Goal: Book appointment/travel/reservation

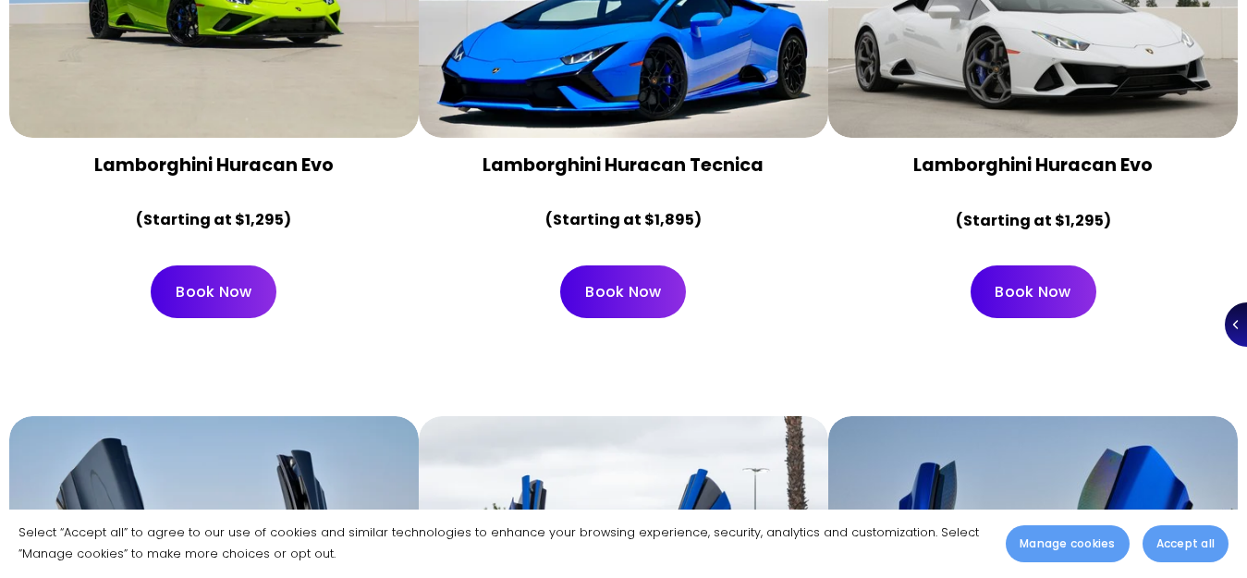
scroll to position [1351, 0]
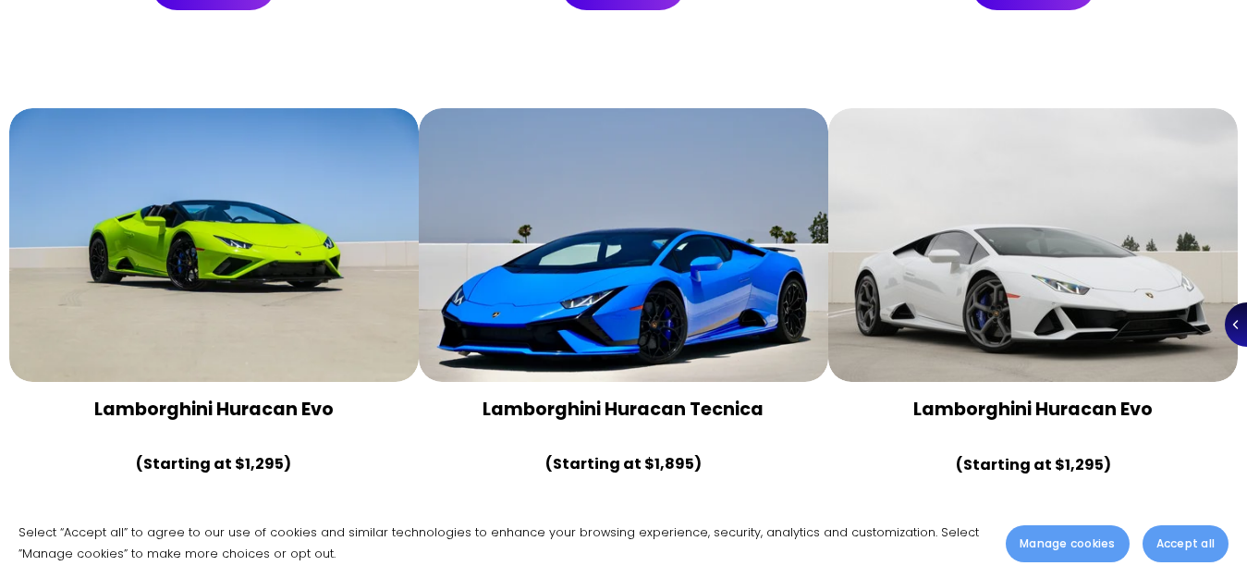
click at [959, 249] on div at bounding box center [1032, 244] width 409 height 273
click at [1004, 318] on div at bounding box center [1032, 244] width 409 height 273
click at [964, 196] on div at bounding box center [1032, 244] width 409 height 273
click at [1024, 509] on link "Book Now" at bounding box center [1034, 535] width 126 height 53
click at [1154, 546] on button "Accept all" at bounding box center [1186, 543] width 86 height 37
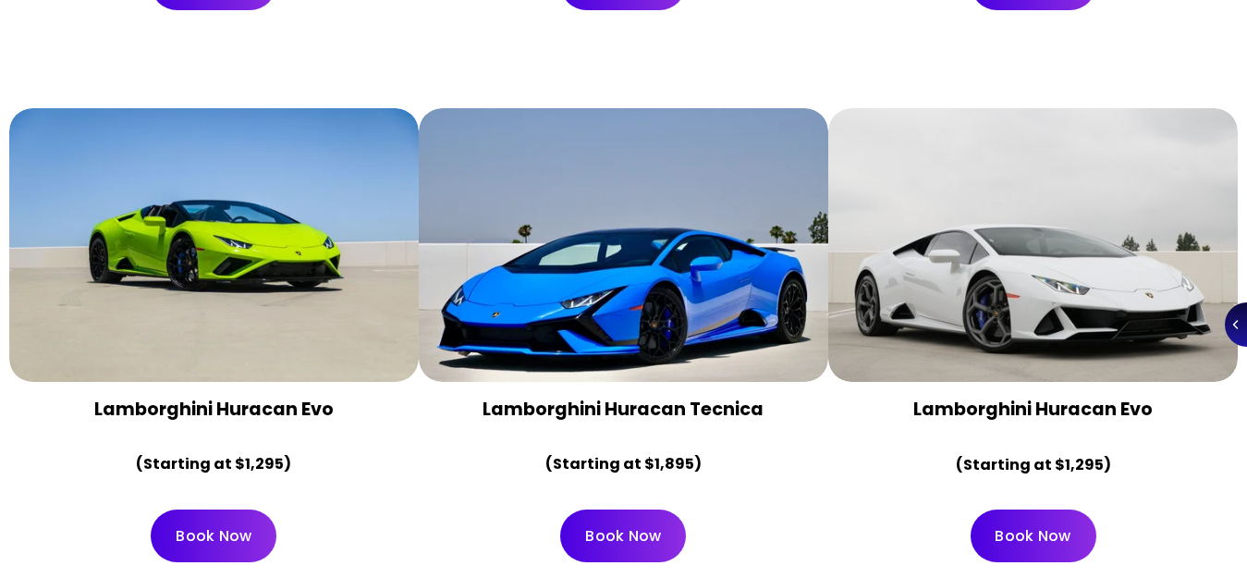
click at [988, 301] on div at bounding box center [1032, 244] width 409 height 273
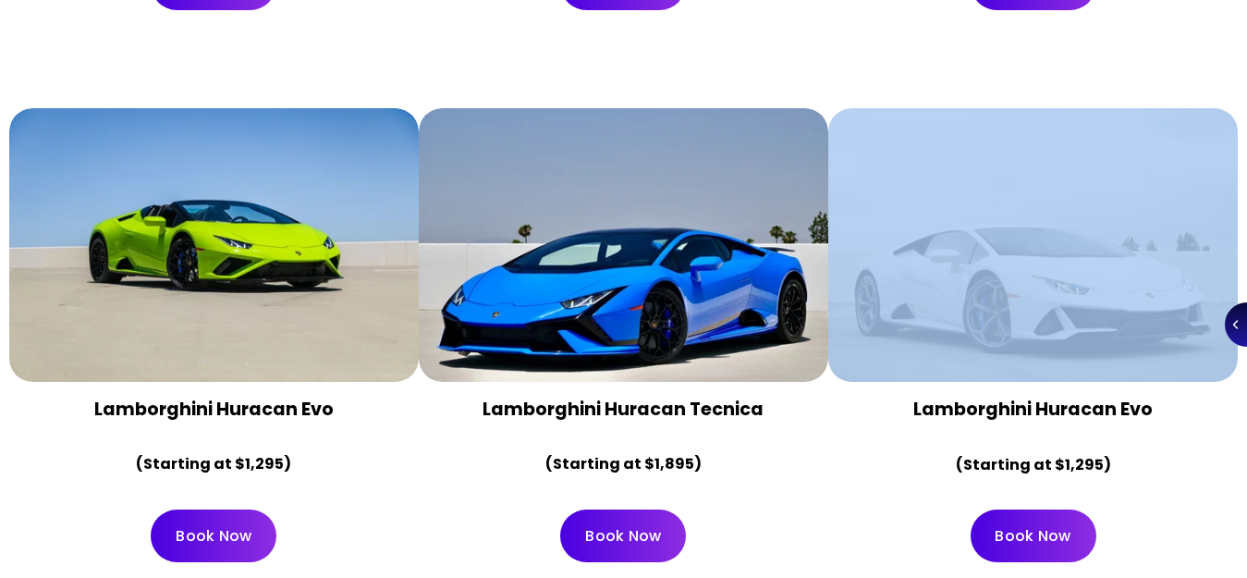
click at [988, 301] on div at bounding box center [1032, 244] width 409 height 273
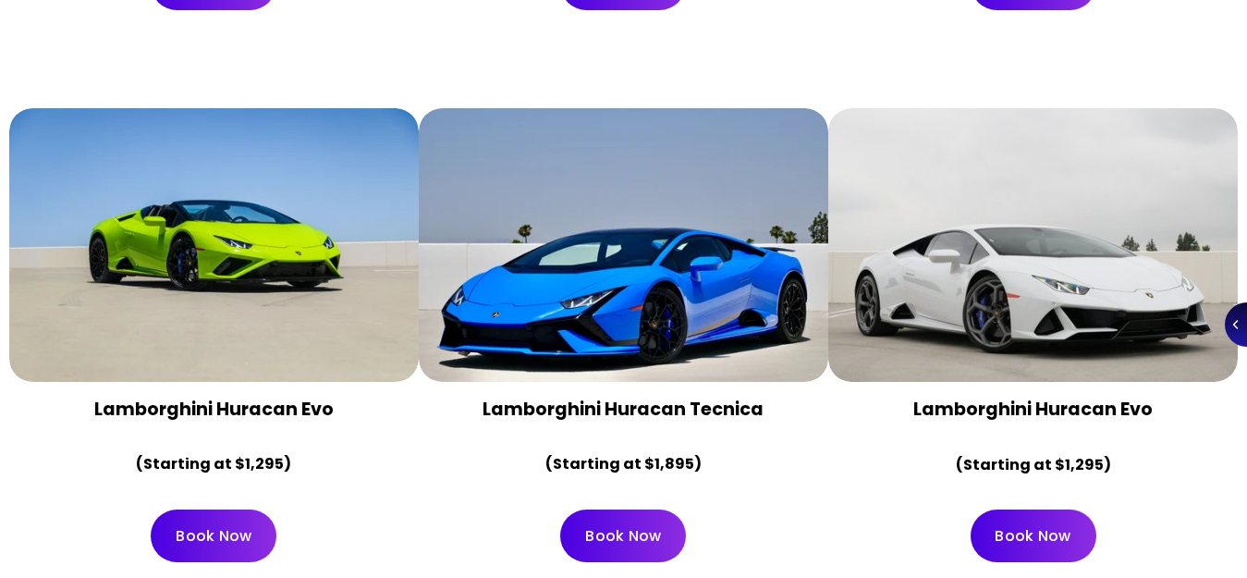
click at [679, 266] on div at bounding box center [623, 244] width 409 height 273
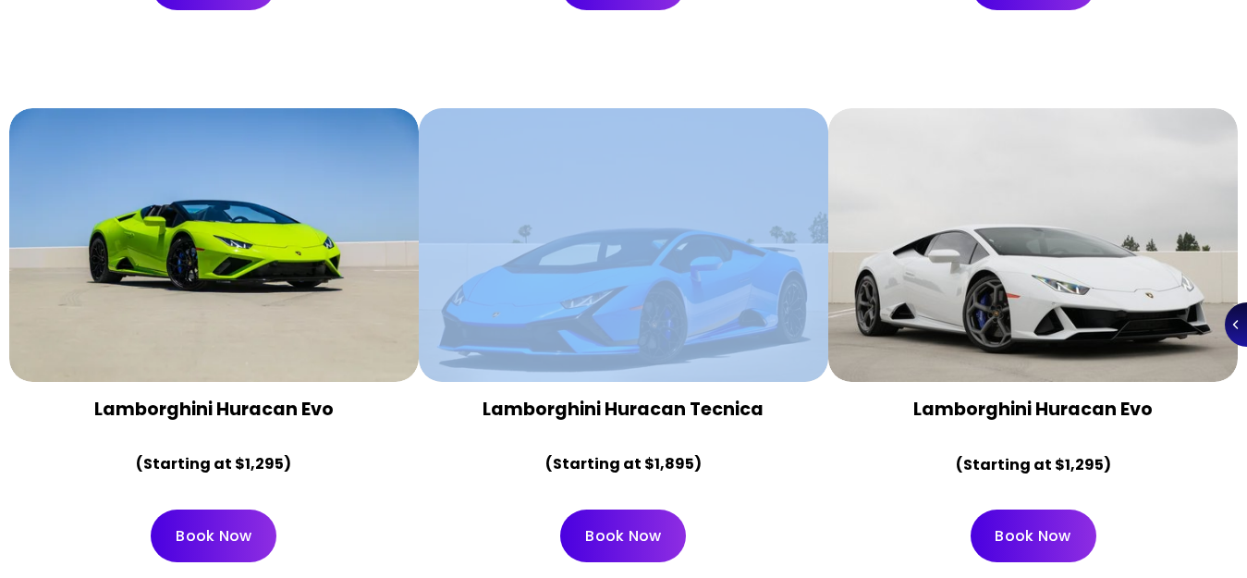
click at [679, 266] on div at bounding box center [623, 244] width 409 height 273
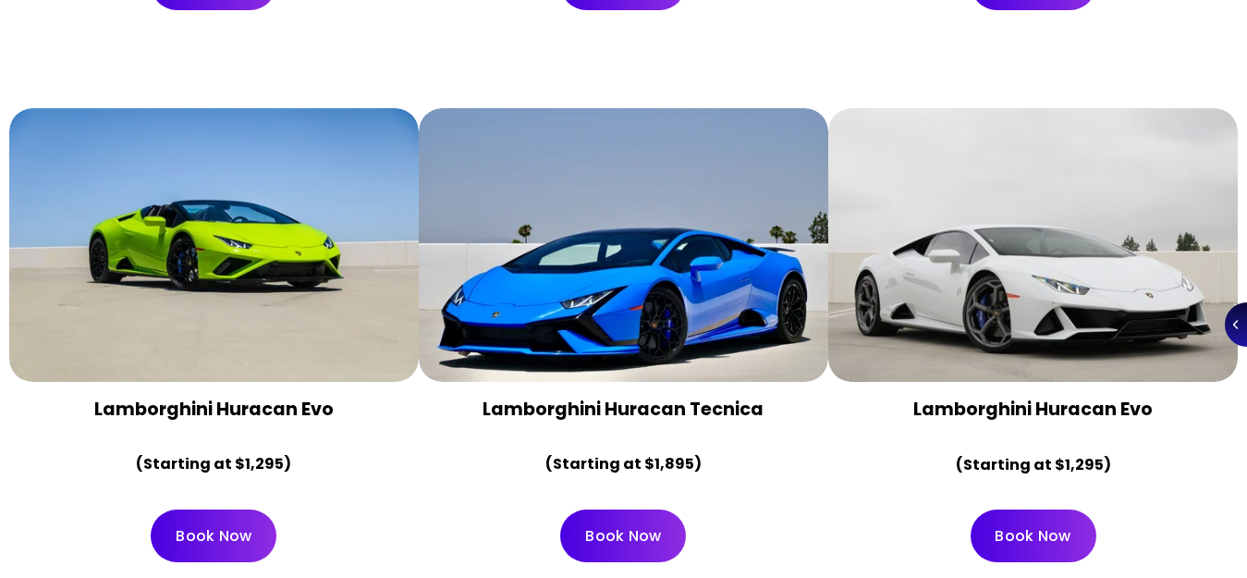
click at [360, 253] on div at bounding box center [213, 244] width 409 height 273
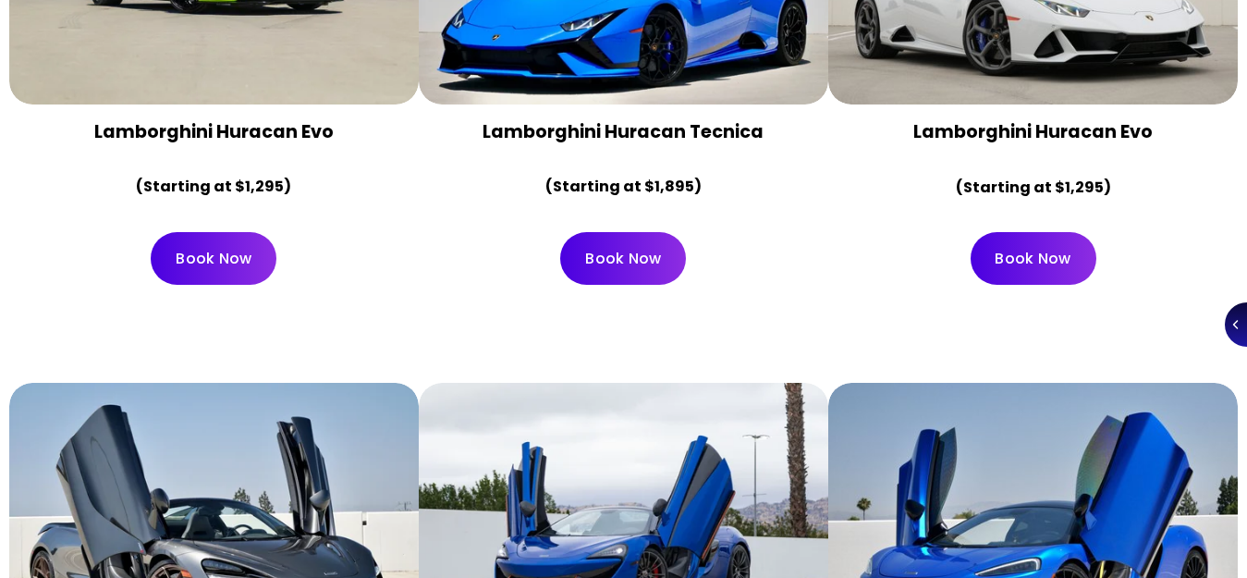
scroll to position [1906, 0]
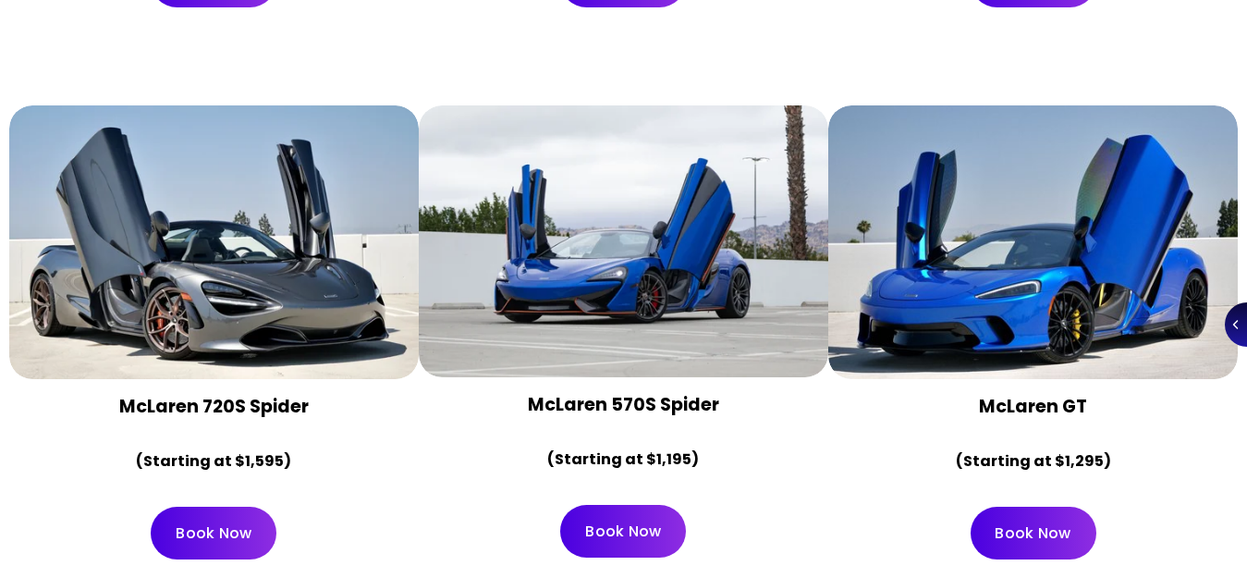
click at [360, 252] on div at bounding box center [213, 241] width 409 height 273
click at [526, 235] on div at bounding box center [623, 240] width 409 height 271
click at [950, 230] on div at bounding box center [1032, 241] width 409 height 273
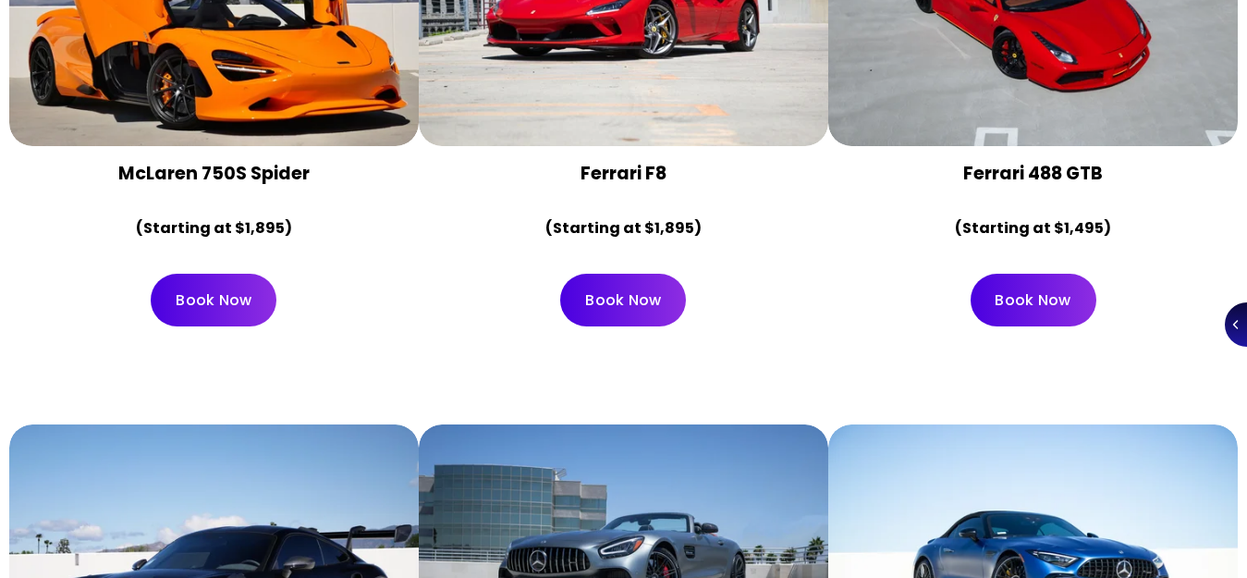
scroll to position [2461, 0]
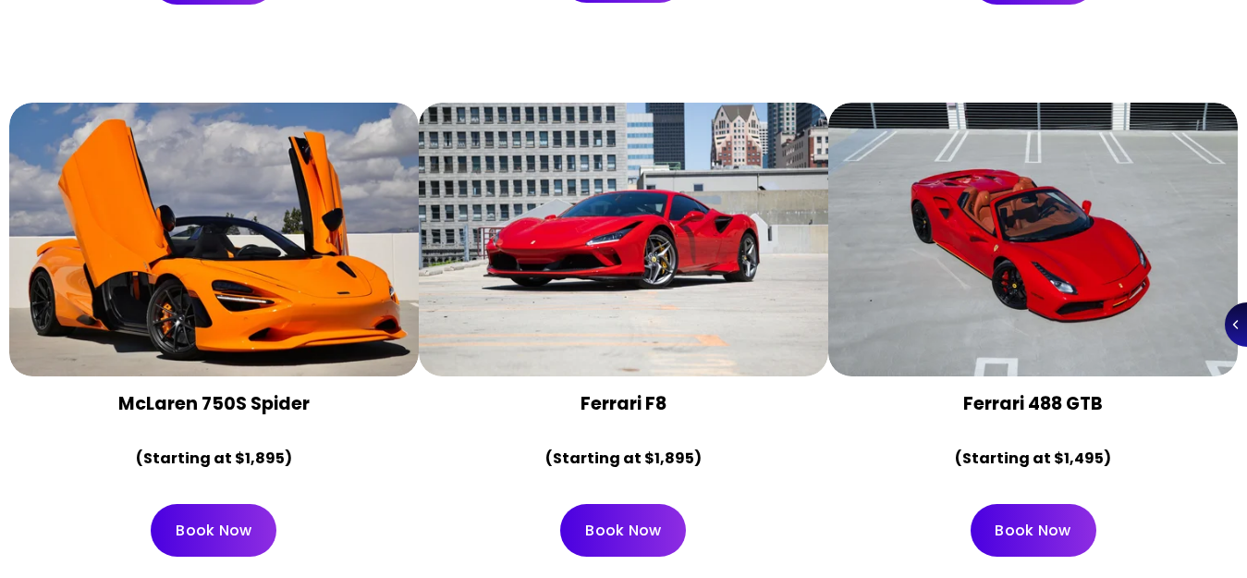
click at [619, 196] on div at bounding box center [623, 239] width 409 height 273
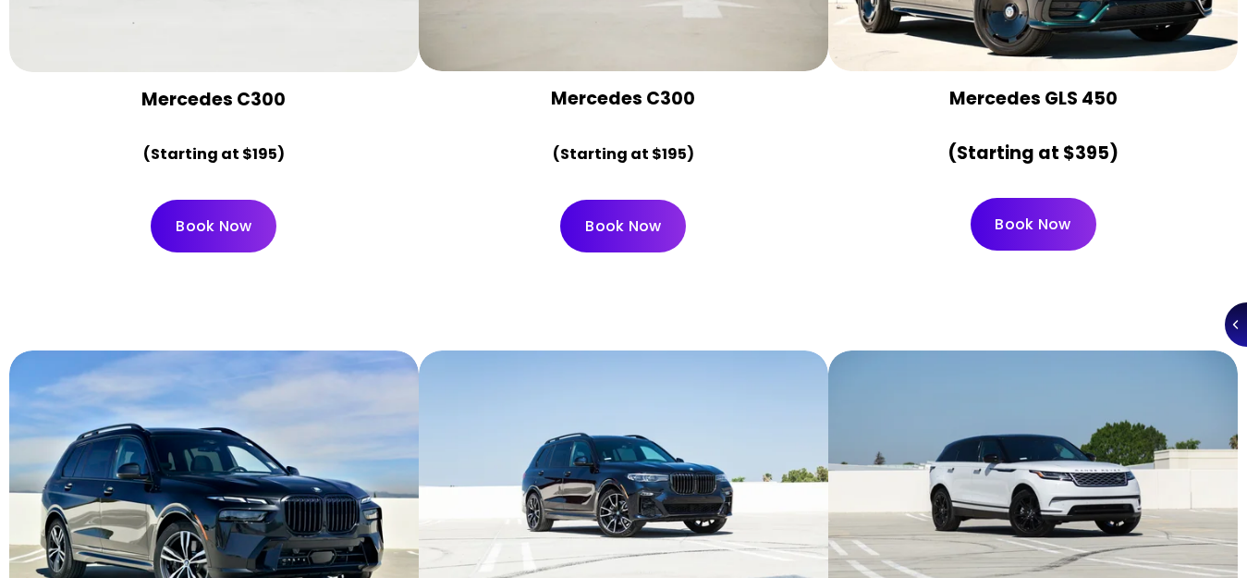
scroll to position [8099, 0]
